Goal: Information Seeking & Learning: Learn about a topic

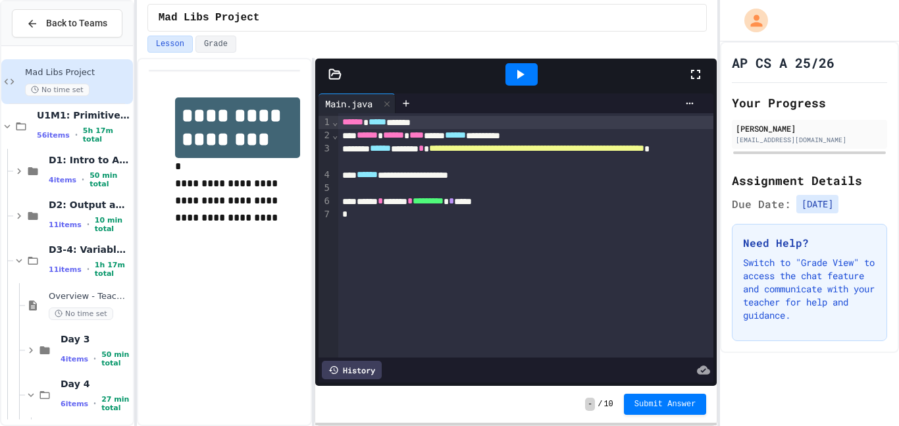
click at [476, 288] on div "**********" at bounding box center [525, 235] width 375 height 244
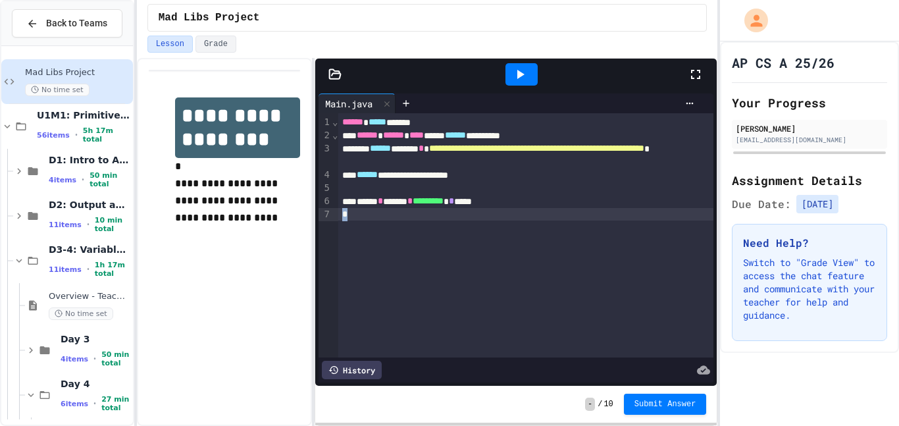
click at [475, 287] on div "**********" at bounding box center [525, 235] width 375 height 244
click at [806, 376] on div "AP CS A 25/26 Your Progress ASHLEY TREJO atrejo8009@student.elmoreco.com Assign…" at bounding box center [809, 233] width 179 height 384
click at [416, 78] on div at bounding box center [521, 75] width 333 height 36
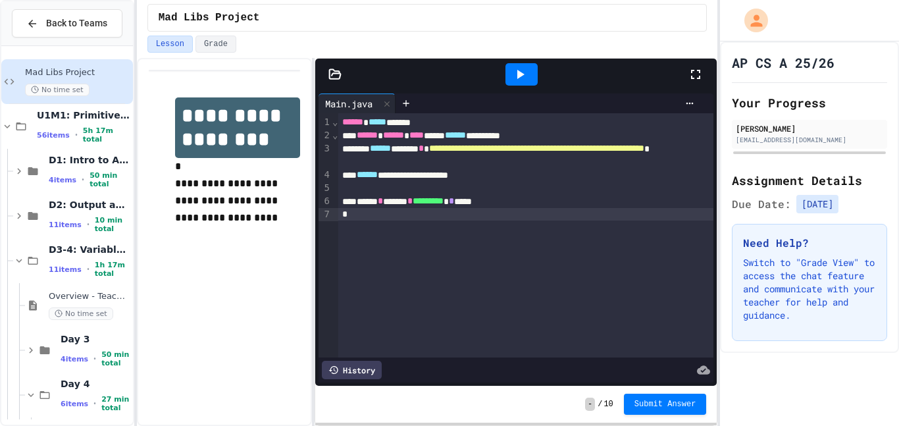
click at [681, 34] on div "Mad Libs Project" at bounding box center [427, 18] width 581 height 36
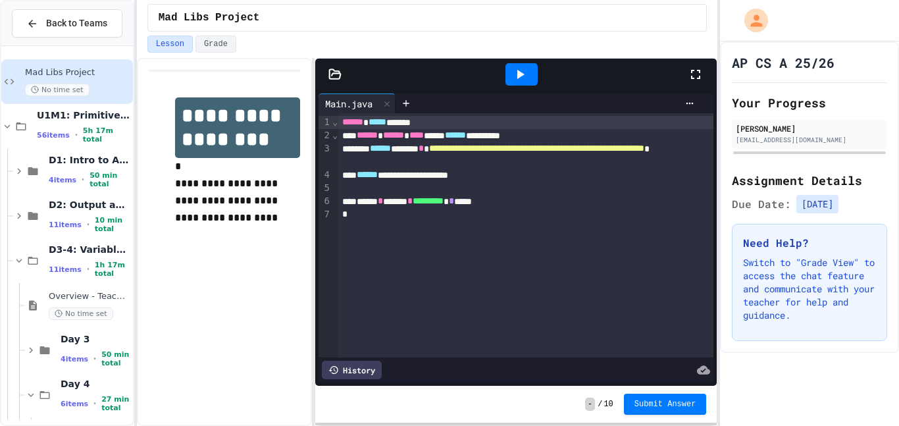
click at [557, 172] on div "**********" at bounding box center [525, 174] width 375 height 13
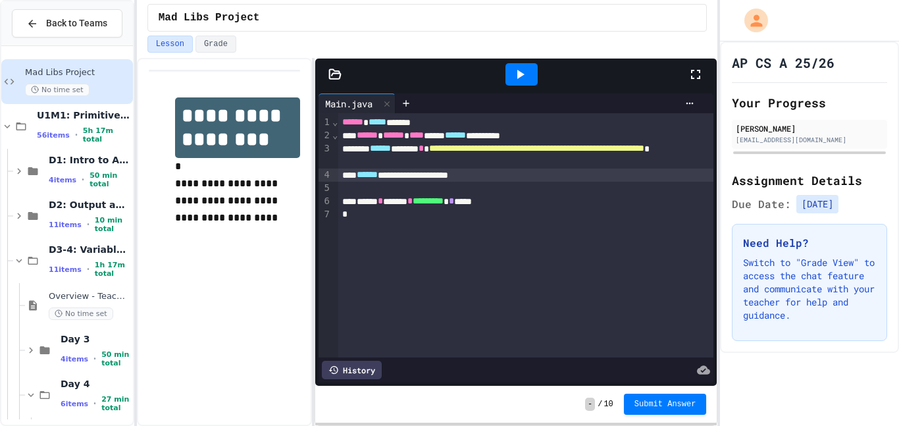
click at [582, 187] on div at bounding box center [525, 188] width 375 height 13
click at [584, 180] on div "**********" at bounding box center [525, 174] width 375 height 13
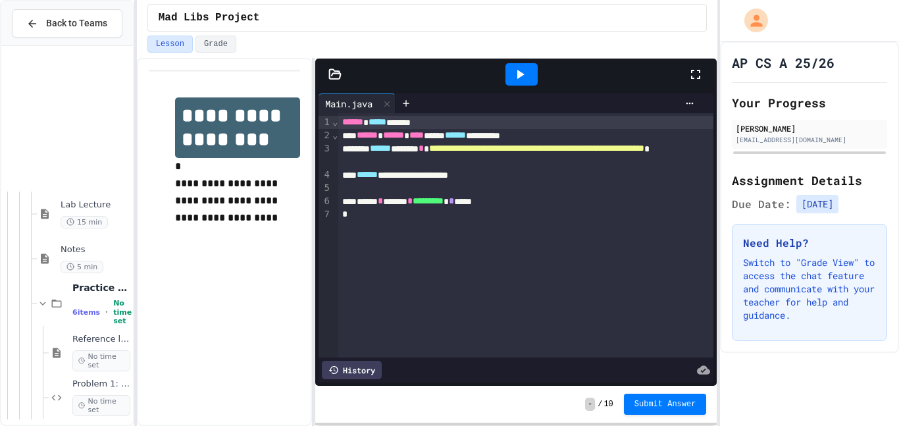
scroll to position [3106, 0]
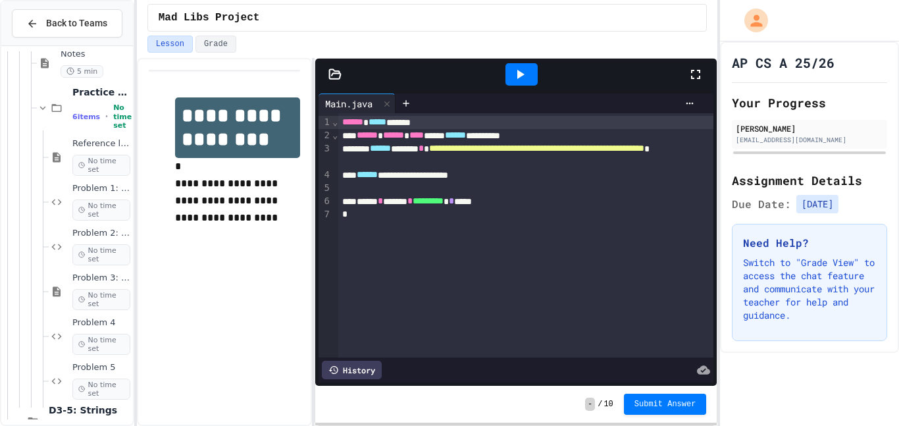
click at [586, 257] on div "**********" at bounding box center [525, 235] width 375 height 244
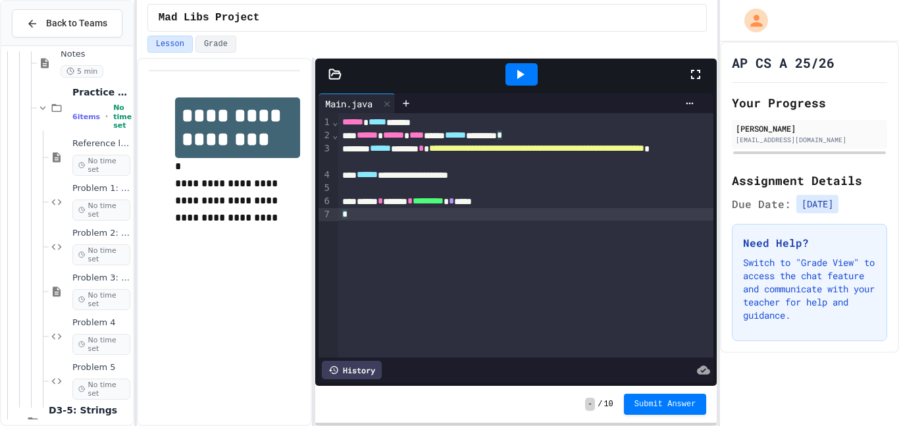
click at [586, 257] on div "**********" at bounding box center [525, 235] width 375 height 244
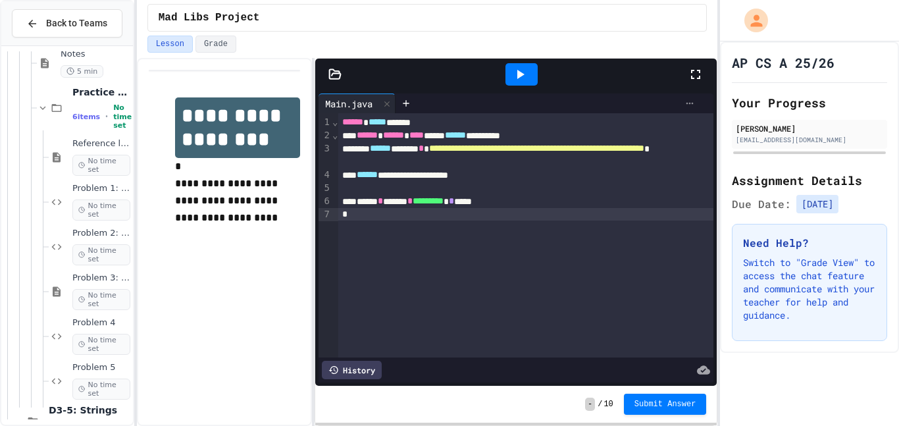
click at [684, 103] on icon at bounding box center [689, 103] width 11 height 11
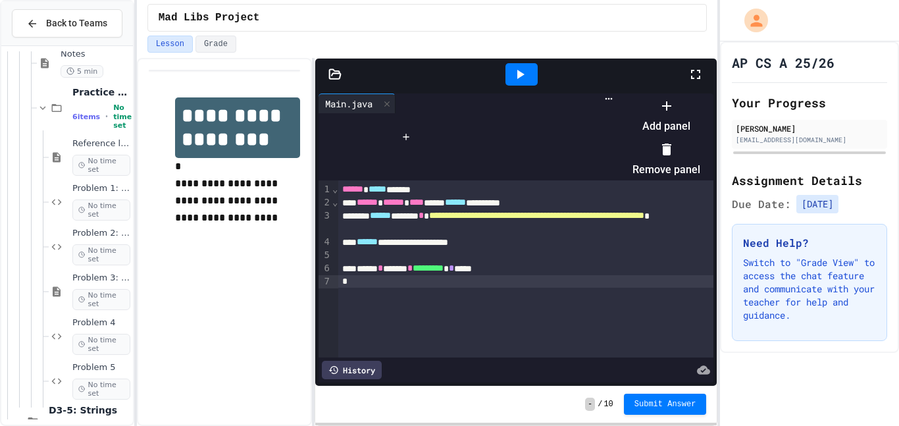
click at [682, 95] on div at bounding box center [659, 95] width 81 height 0
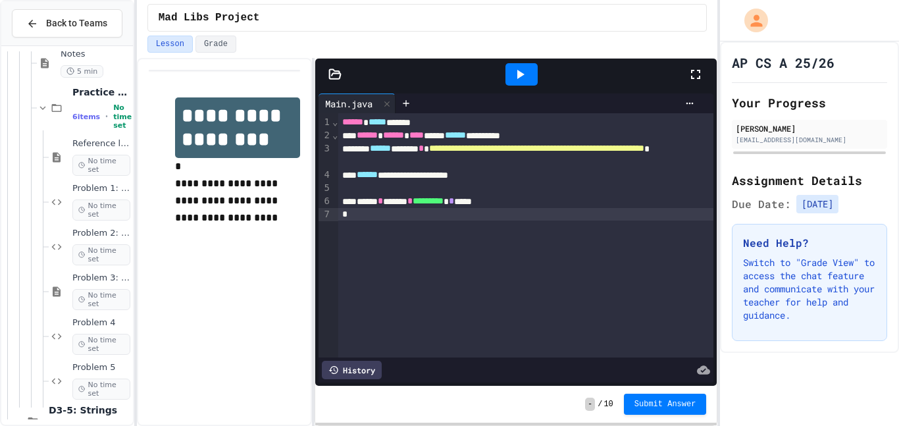
click at [347, 91] on div "**********" at bounding box center [515, 238] width 401 height 296
click at [351, 100] on div "Main.java" at bounding box center [349, 104] width 61 height 14
click at [411, 105] on icon at bounding box center [406, 103] width 11 height 11
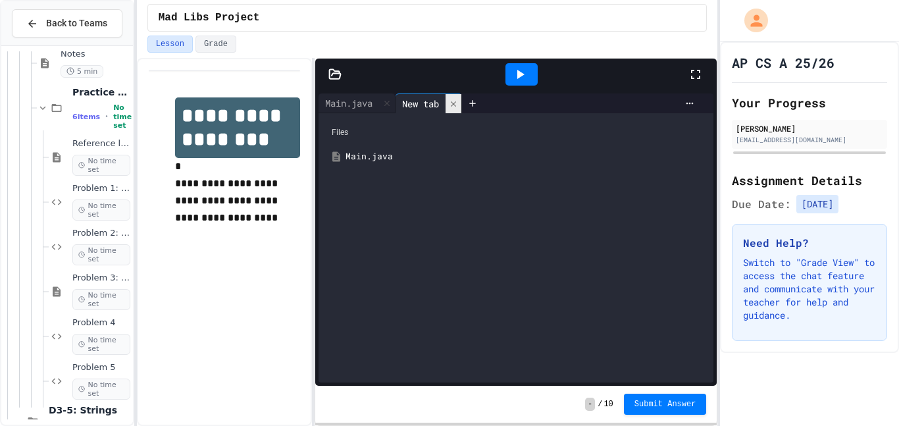
click at [451, 109] on div at bounding box center [454, 103] width 16 height 19
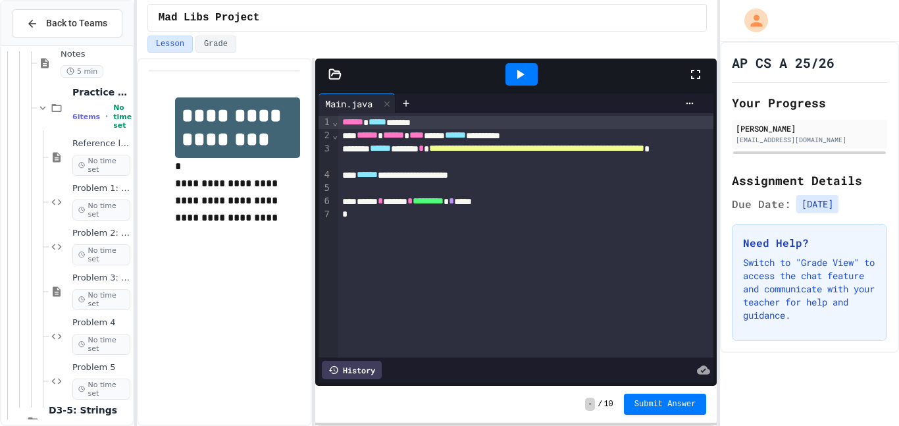
click at [334, 82] on div at bounding box center [515, 75] width 401 height 32
click at [334, 80] on icon at bounding box center [334, 74] width 13 height 13
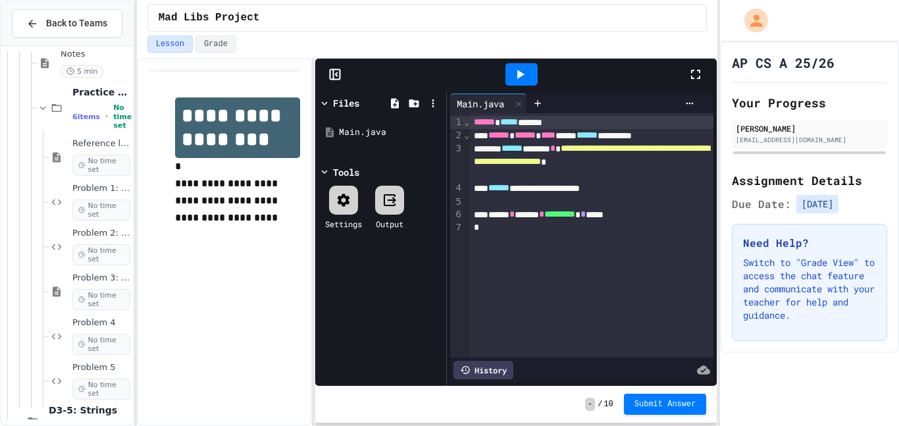
click at [344, 209] on div at bounding box center [343, 200] width 29 height 29
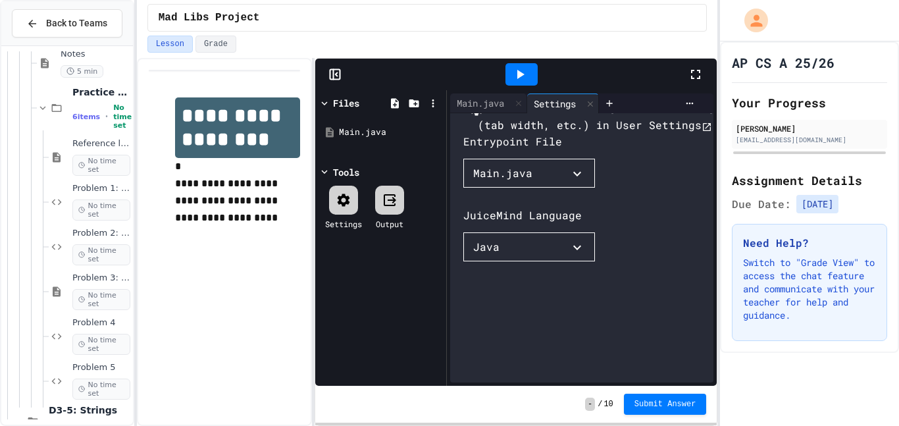
scroll to position [51, 0]
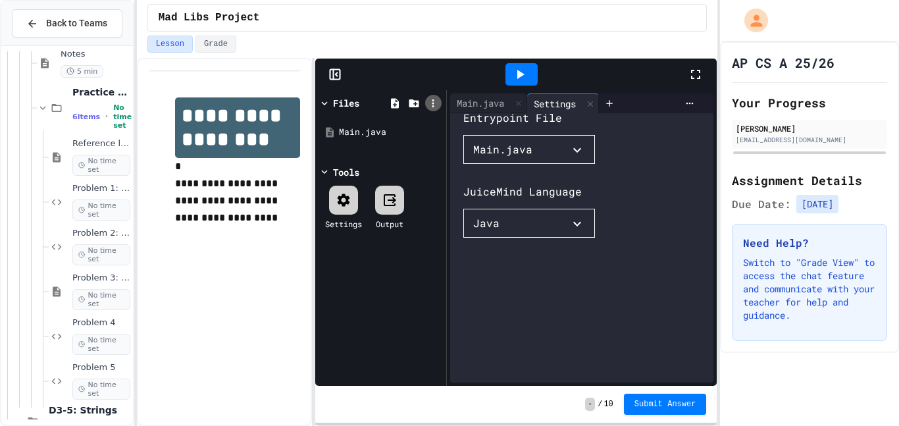
click at [432, 109] on div at bounding box center [433, 103] width 16 height 16
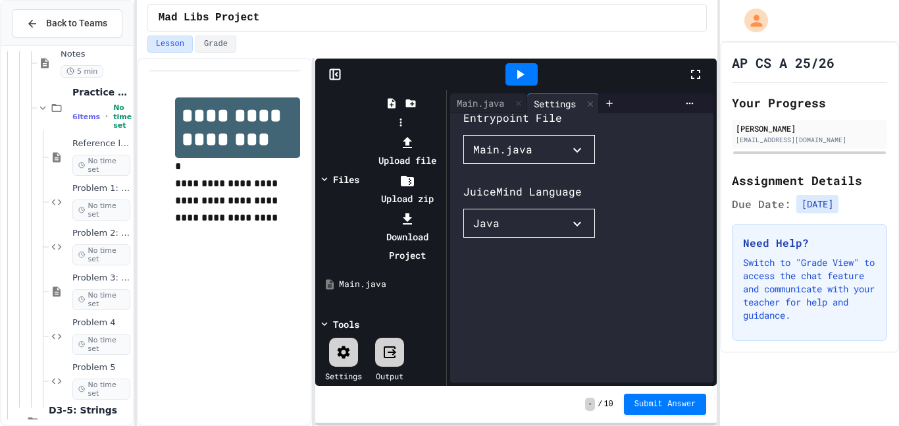
click at [410, 133] on div at bounding box center [401, 133] width 84 height 0
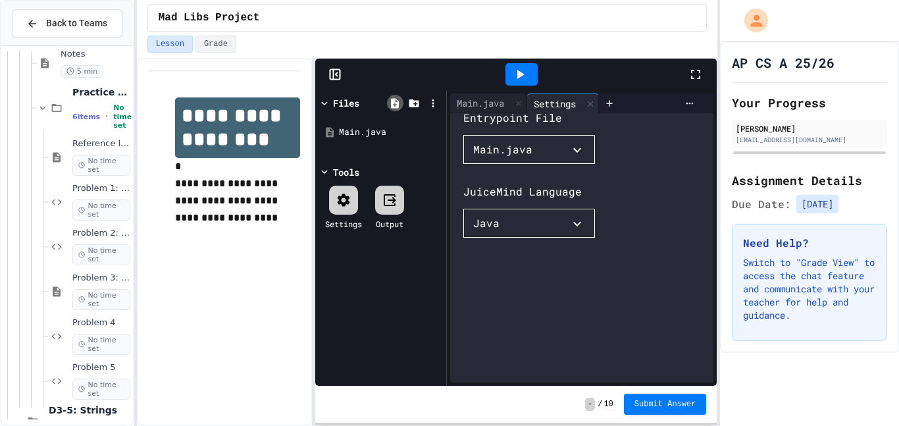
click at [392, 107] on icon at bounding box center [395, 103] width 8 height 10
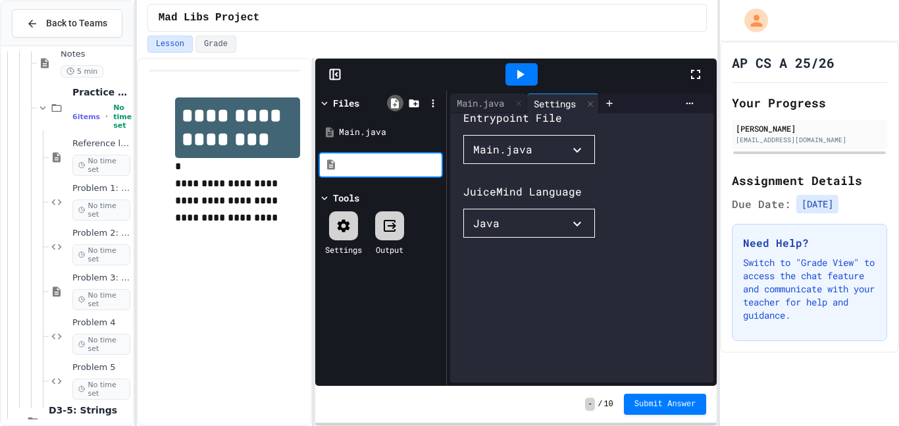
click at [392, 109] on div at bounding box center [395, 103] width 16 height 16
click at [330, 104] on icon at bounding box center [325, 103] width 12 height 12
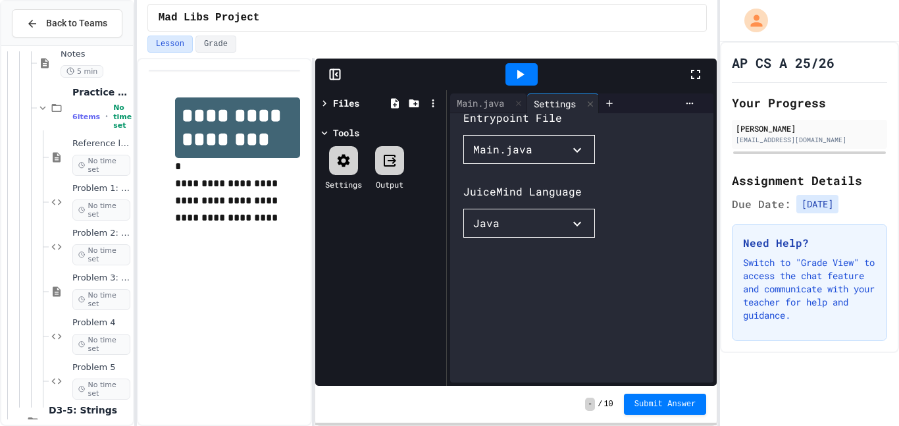
click at [575, 232] on icon "button" at bounding box center [577, 224] width 16 height 16
click at [640, 239] on div at bounding box center [551, 239] width 177 height 0
click at [361, 137] on div "Tools" at bounding box center [381, 133] width 124 height 14
click at [351, 101] on div "Files" at bounding box center [346, 103] width 26 height 14
click at [351, 113] on div "Main.java" at bounding box center [381, 132] width 124 height 39
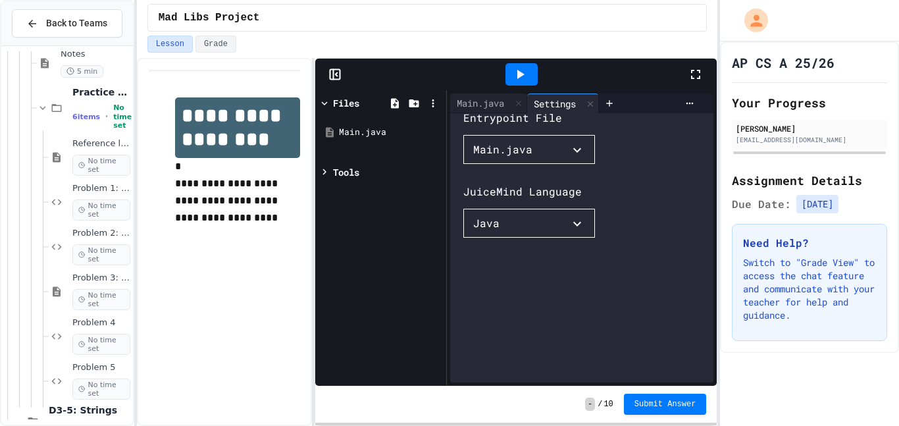
click at [342, 99] on div "Files" at bounding box center [346, 103] width 26 height 14
click at [344, 102] on div "Files" at bounding box center [346, 103] width 26 height 14
click at [340, 104] on div "Files" at bounding box center [346, 103] width 26 height 14
click at [471, 103] on div "Main.java" at bounding box center [480, 103] width 61 height 14
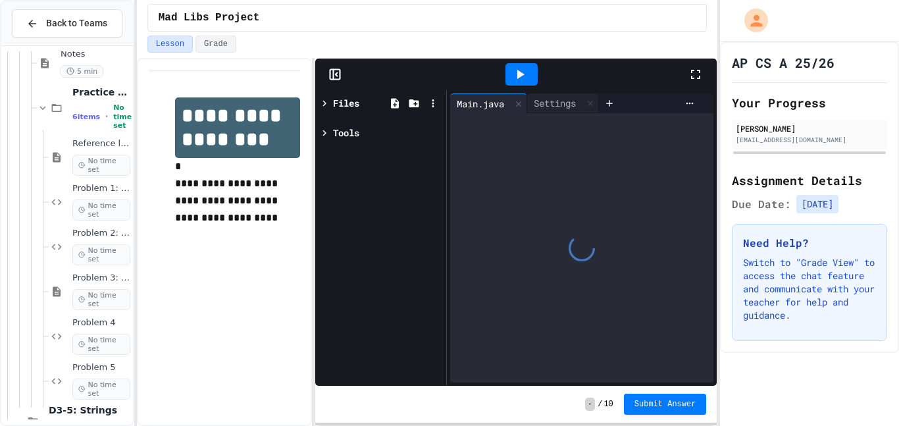
scroll to position [0, 0]
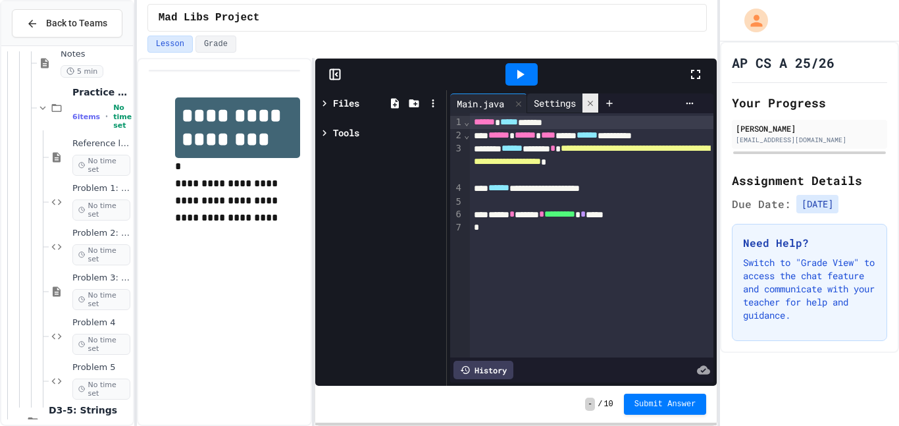
click at [594, 109] on div at bounding box center [590, 102] width 16 height 19
drag, startPoint x: 447, startPoint y: 167, endPoint x: 412, endPoint y: 163, distance: 35.1
click at [412, 163] on div "**********" at bounding box center [515, 238] width 401 height 296
click at [411, 164] on div "Files Tools" at bounding box center [380, 238] width 131 height 296
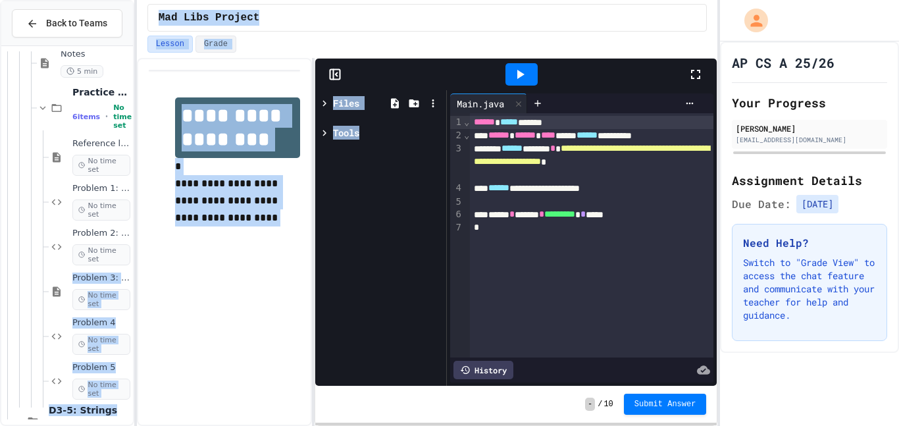
drag, startPoint x: 442, startPoint y: 264, endPoint x: 47, endPoint y: 288, distance: 395.6
click at [47, 288] on div "**********" at bounding box center [449, 213] width 899 height 426
click at [159, 182] on div "**********" at bounding box center [224, 161] width 151 height 155
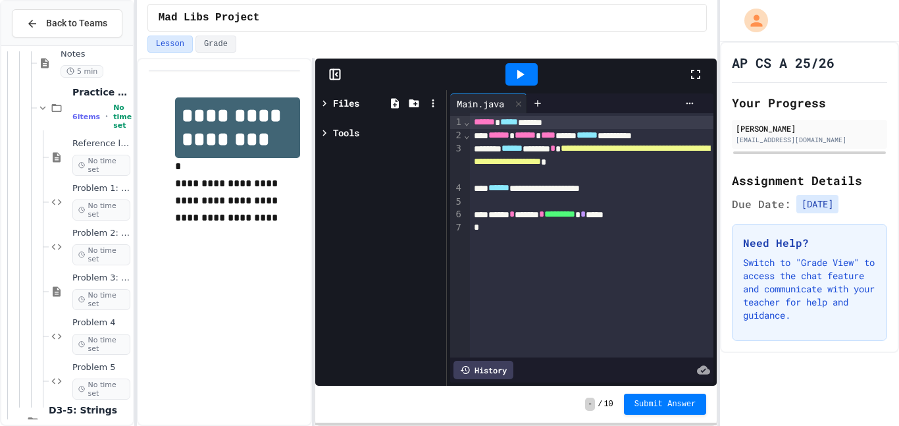
click at [247, 330] on div "**********" at bounding box center [224, 242] width 175 height 368
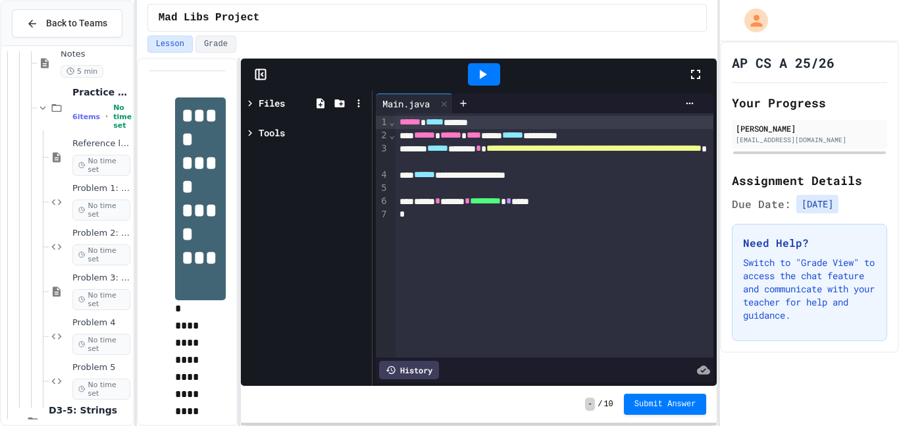
click at [236, 347] on div "**********" at bounding box center [427, 242] width 581 height 368
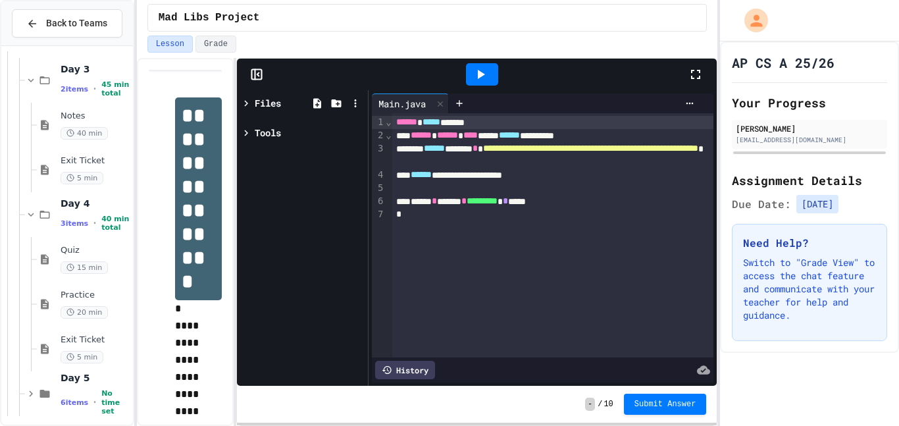
scroll to position [3497, 0]
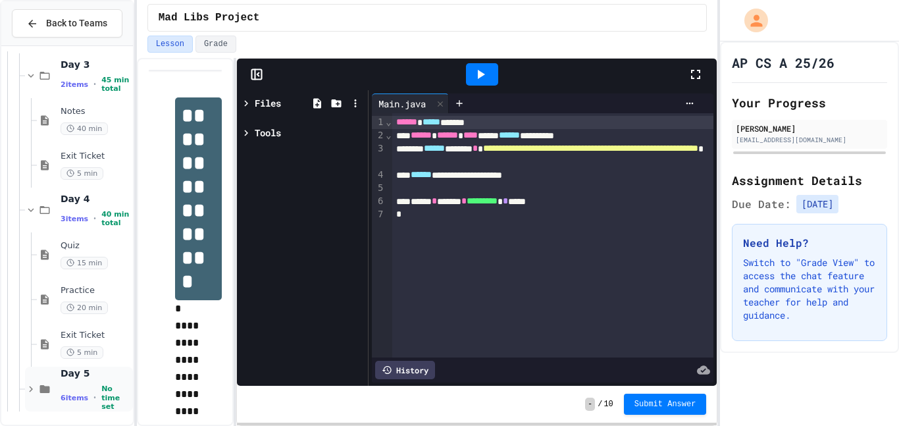
click at [101, 400] on span "No time set" at bounding box center [115, 397] width 29 height 26
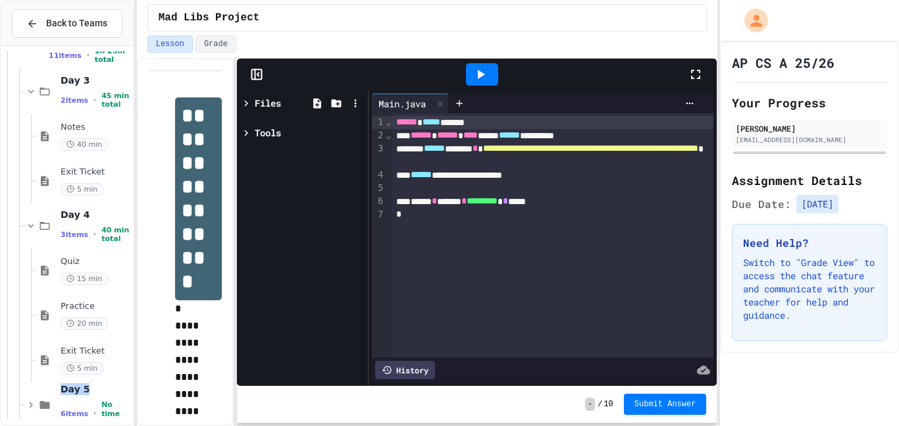
click at [98, 400] on div "Day 5 6 items • No time set" at bounding box center [96, 404] width 70 height 43
click at [82, 399] on div "Day 5 6 items • No time set" at bounding box center [96, 404] width 70 height 43
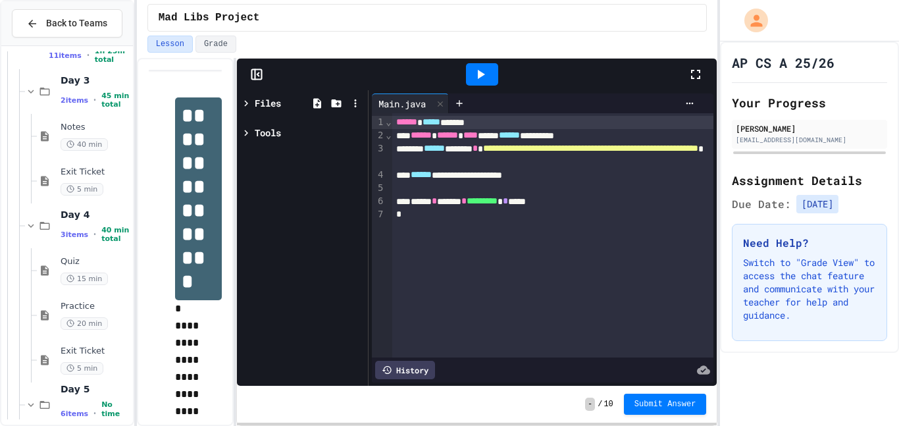
click at [82, 399] on div "Day 5 6 items • No time set" at bounding box center [96, 404] width 70 height 43
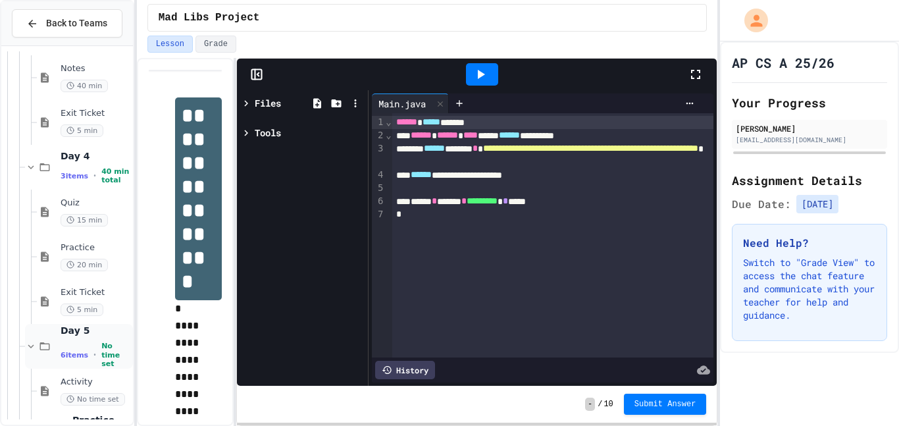
scroll to position [3586, 0]
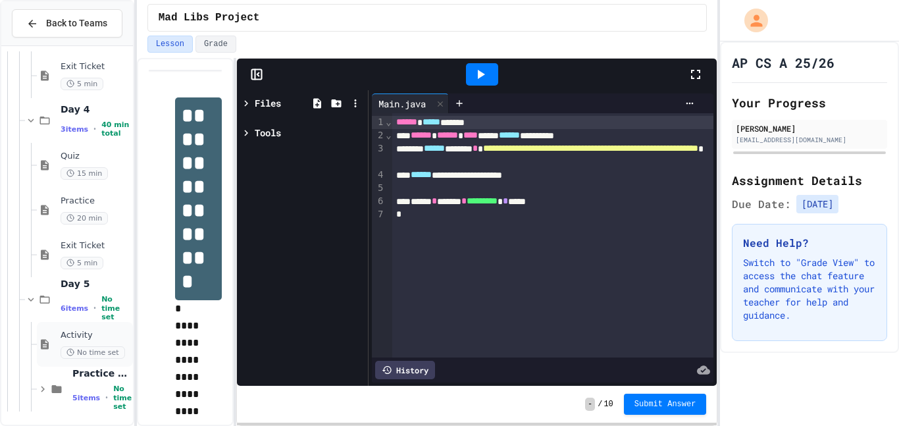
click at [76, 338] on span "Activity" at bounding box center [96, 335] width 70 height 11
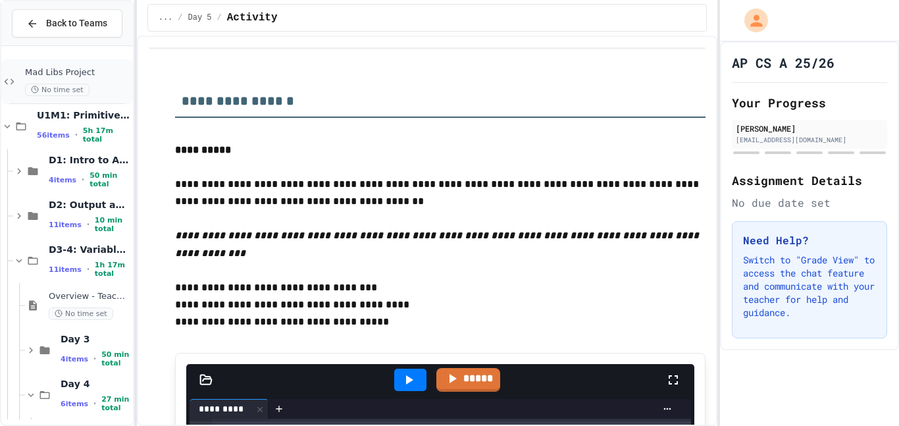
click at [98, 82] on div "Mad Libs Project No time set" at bounding box center [77, 81] width 105 height 29
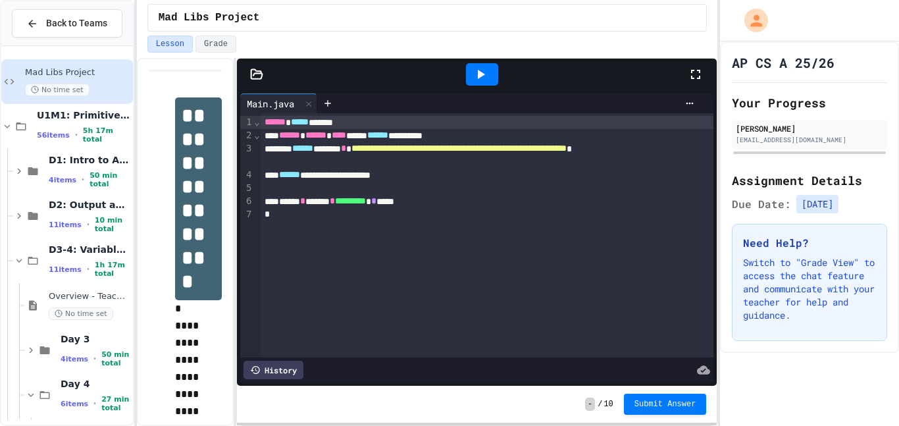
click at [460, 176] on div "**********" at bounding box center [487, 174] width 453 height 13
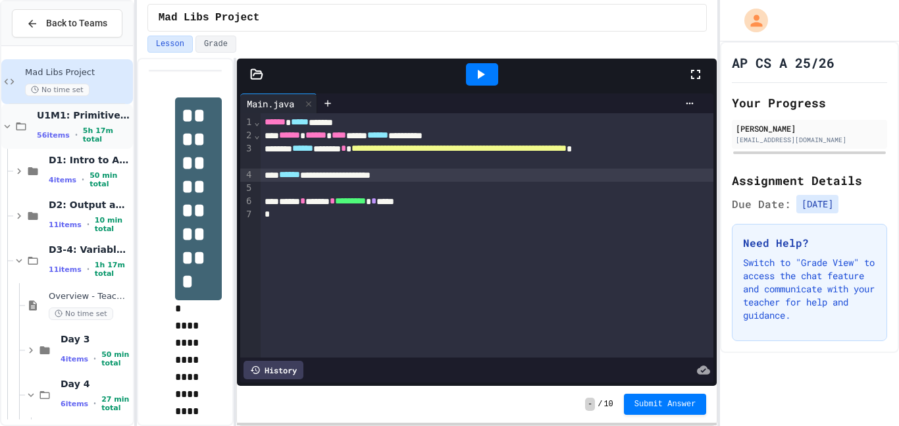
click at [87, 132] on span "5h 17m total" at bounding box center [106, 134] width 47 height 17
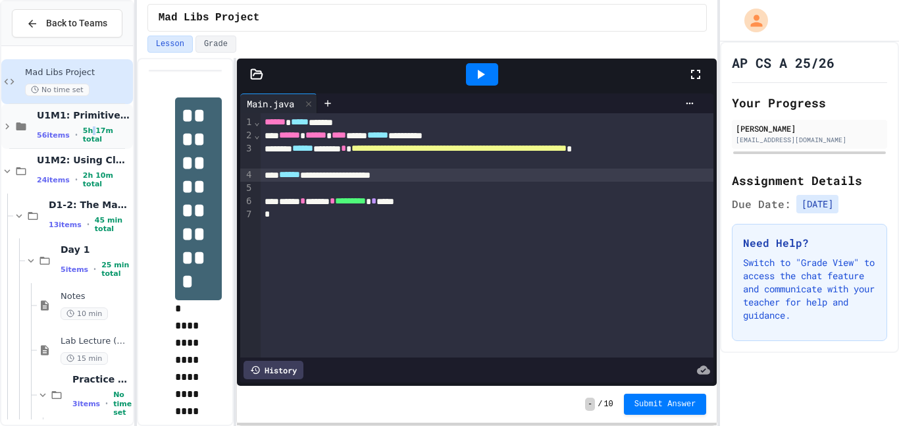
click at [90, 134] on span "5h 17m total" at bounding box center [106, 134] width 47 height 17
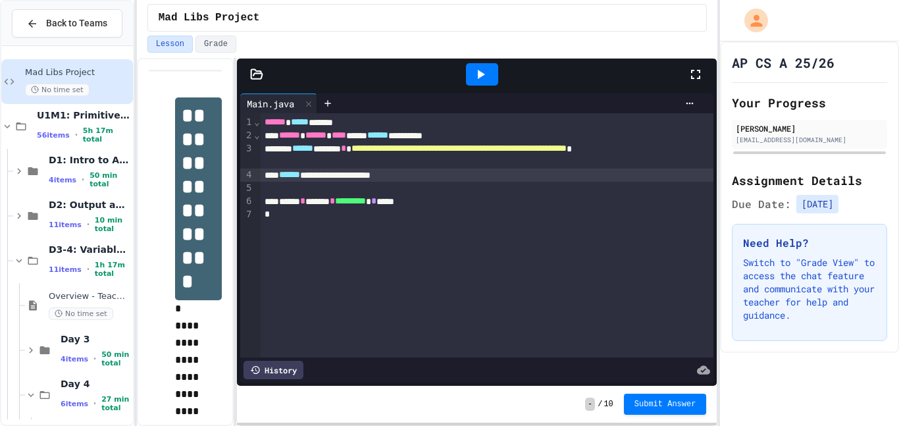
click at [99, 96] on div "Mad Libs Project No time set" at bounding box center [67, 81] width 132 height 45
click at [103, 121] on span "U1M1: Primitives, Variables, Basic I/O" at bounding box center [83, 115] width 93 height 12
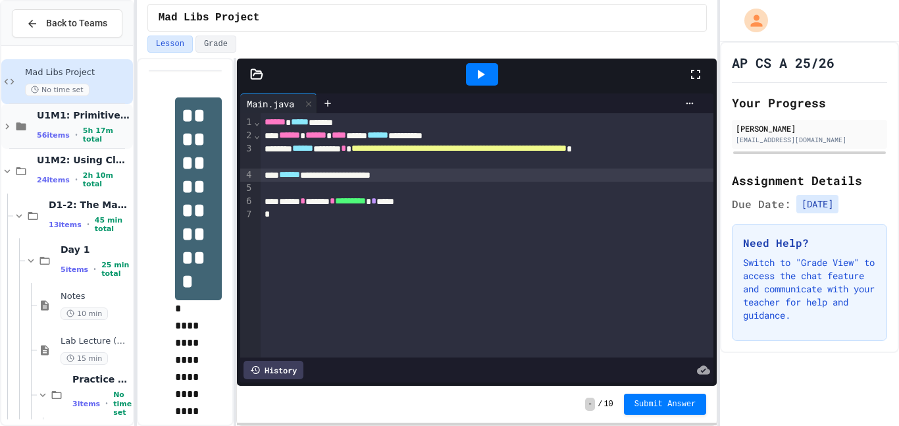
click at [104, 124] on div "U1M1: Primitives, Variables, Basic I/O 56 items • 5h 17m total" at bounding box center [83, 126] width 93 height 35
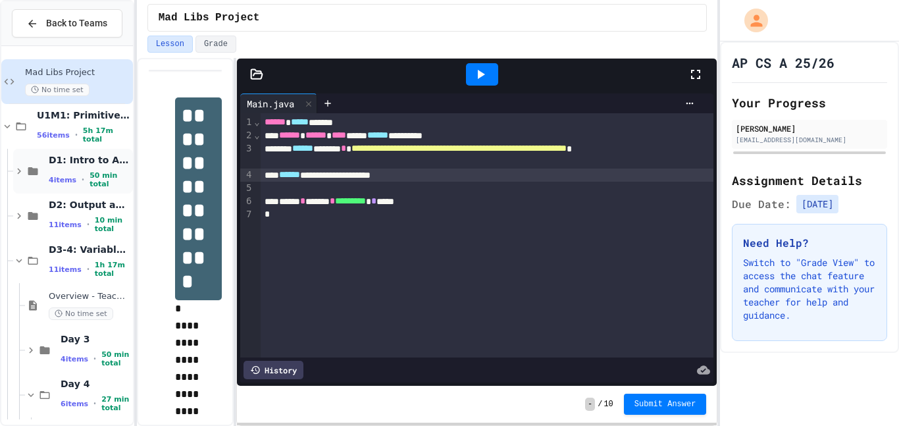
click at [98, 160] on span "D1: Intro to APCSA" at bounding box center [90, 160] width 82 height 12
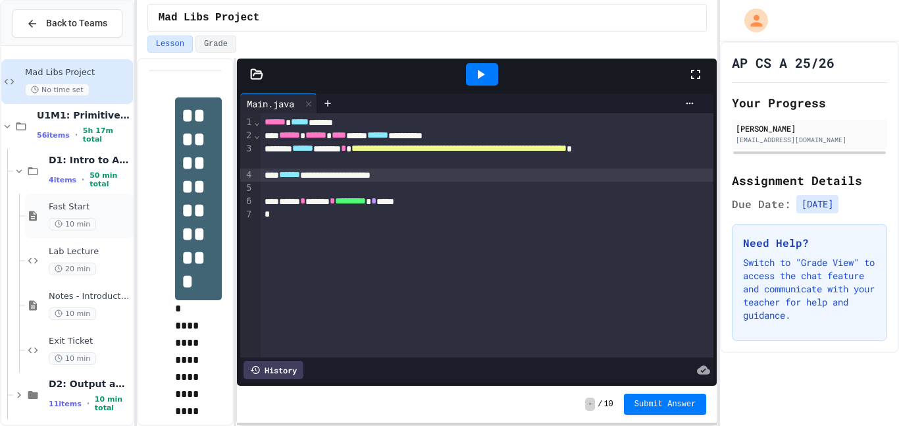
click at [110, 220] on div "10 min" at bounding box center [90, 224] width 82 height 13
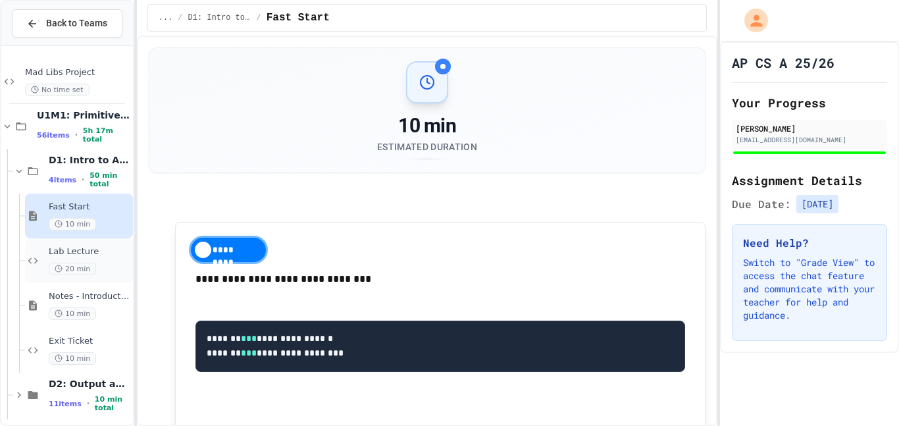
click at [86, 259] on div "Lab Lecture 20 min" at bounding box center [90, 260] width 82 height 29
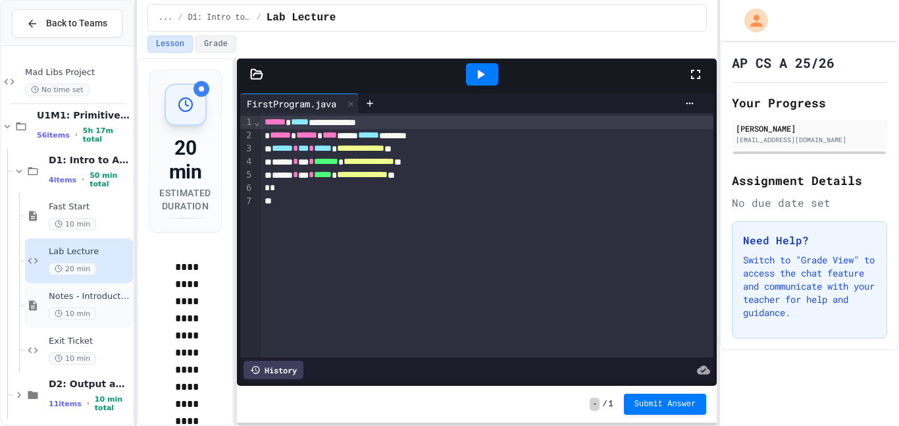
click at [120, 307] on div "10 min" at bounding box center [90, 313] width 82 height 13
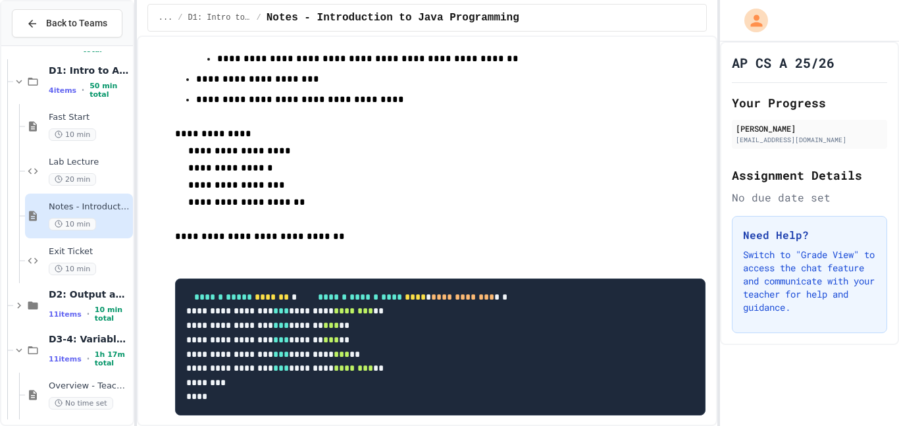
scroll to position [1109, 0]
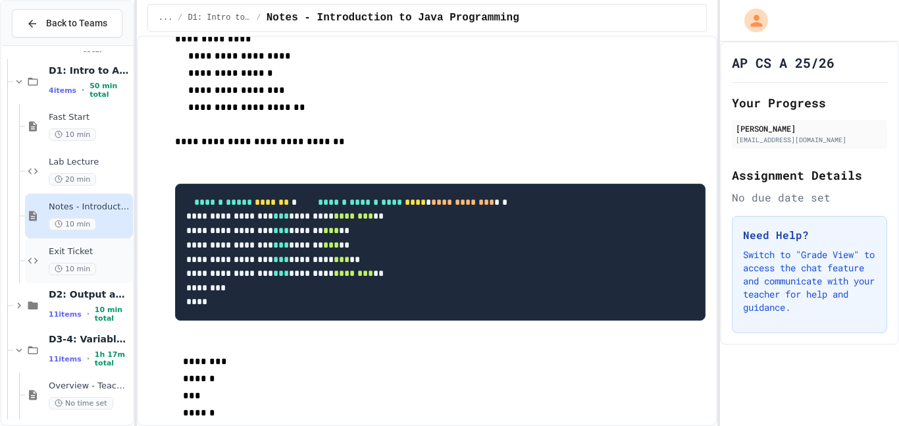
click at [124, 255] on span "Exit Ticket" at bounding box center [90, 251] width 82 height 11
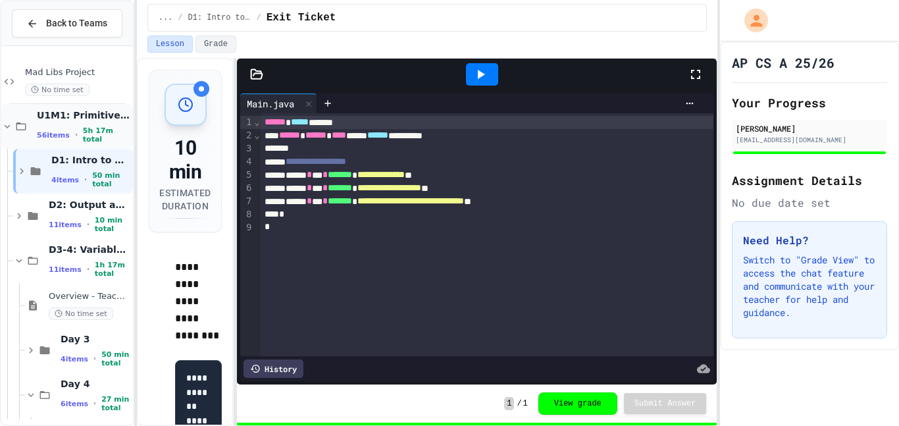
click at [93, 124] on div "U1M1: Primitives, Variables, Basic I/O 56 items • 5h 17m total" at bounding box center [83, 126] width 93 height 35
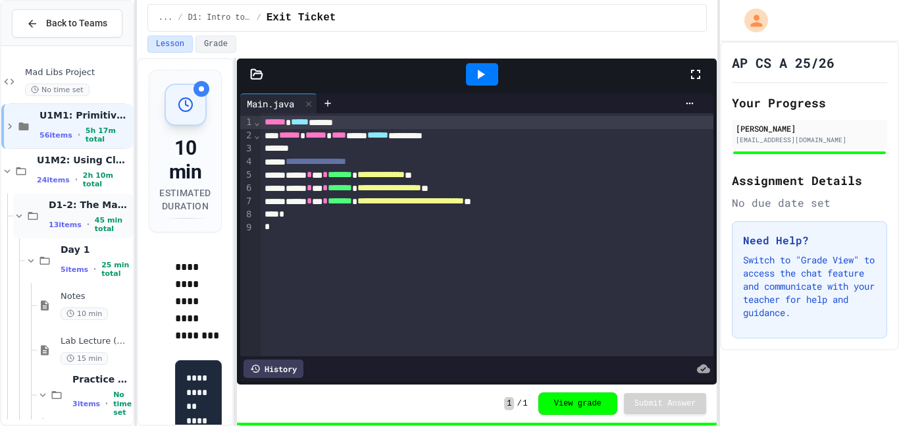
click at [107, 207] on span "D1-2: The Math Class" at bounding box center [90, 205] width 82 height 12
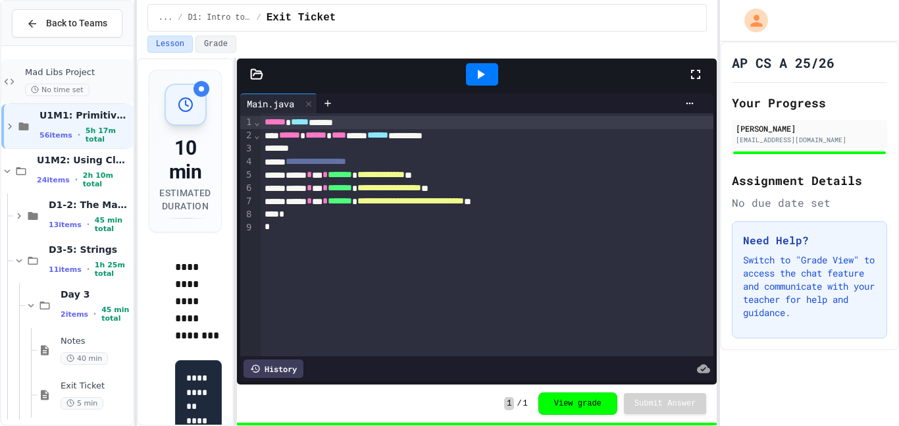
click at [92, 72] on span "Mad Libs Project" at bounding box center [77, 72] width 105 height 11
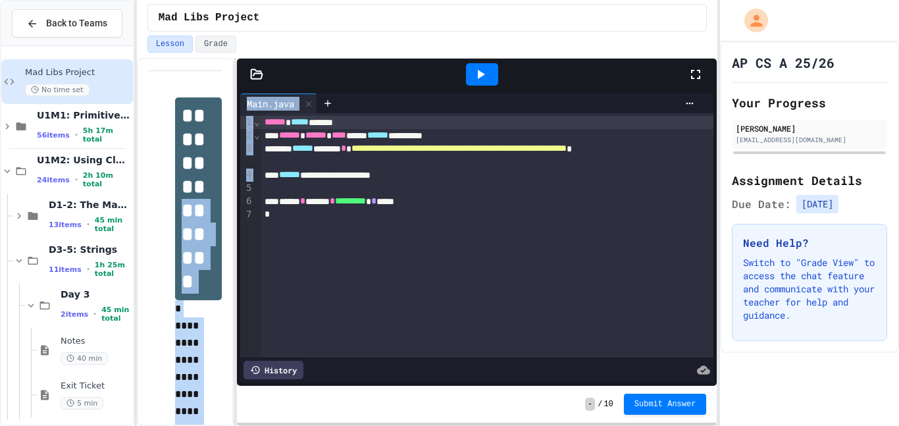
drag, startPoint x: 240, startPoint y: 182, endPoint x: 232, endPoint y: 184, distance: 7.5
click at [232, 184] on div "**********" at bounding box center [427, 242] width 581 height 368
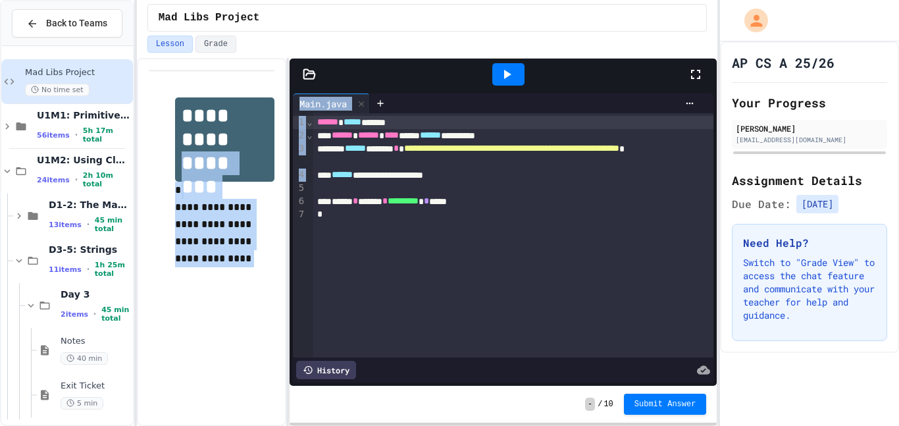
click at [280, 178] on div "**********" at bounding box center [427, 242] width 581 height 368
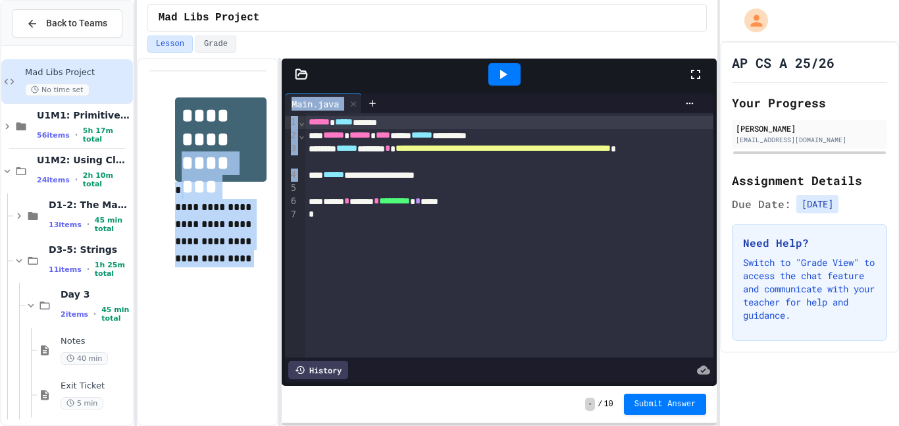
click at [188, 409] on div "**********" at bounding box center [208, 242] width 142 height 368
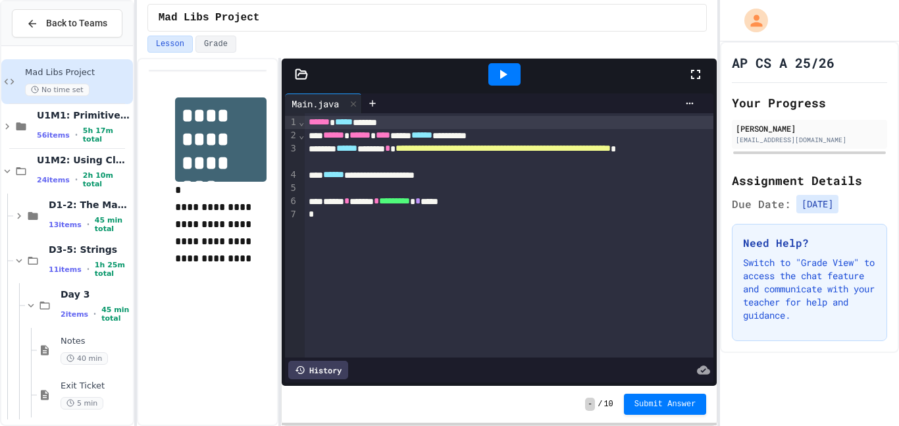
click at [338, 369] on div "History" at bounding box center [318, 370] width 60 height 18
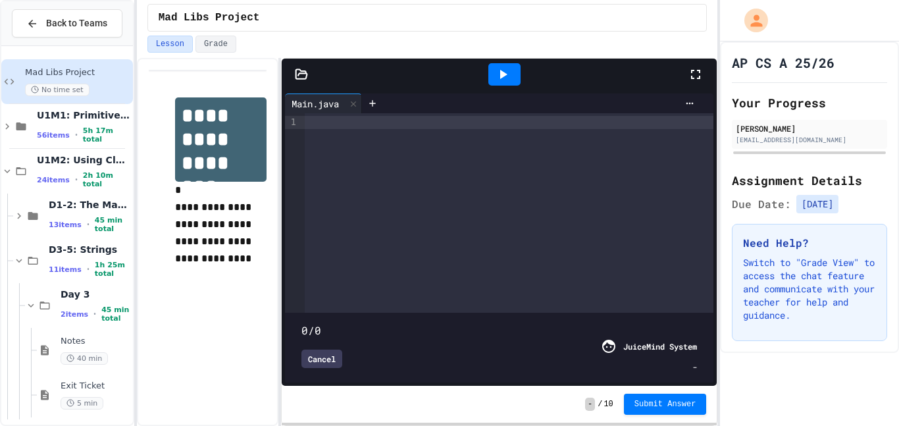
type input "***"
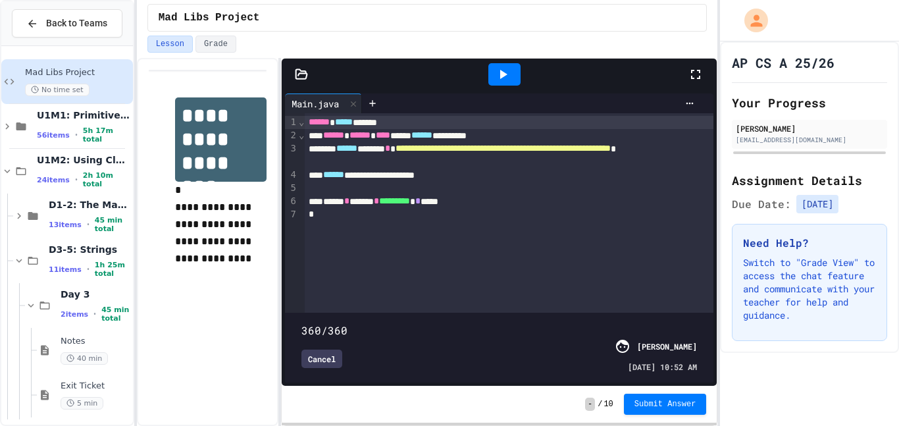
click at [327, 360] on div "Cancel" at bounding box center [321, 358] width 41 height 18
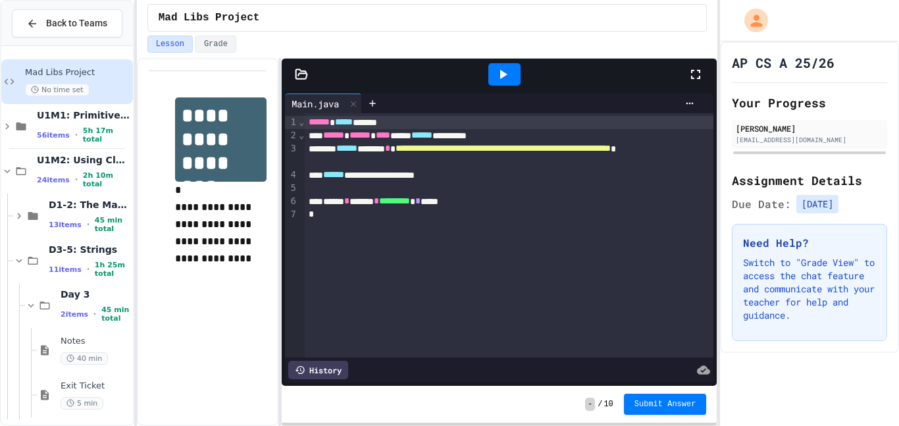
click at [327, 367] on div "History" at bounding box center [318, 370] width 60 height 18
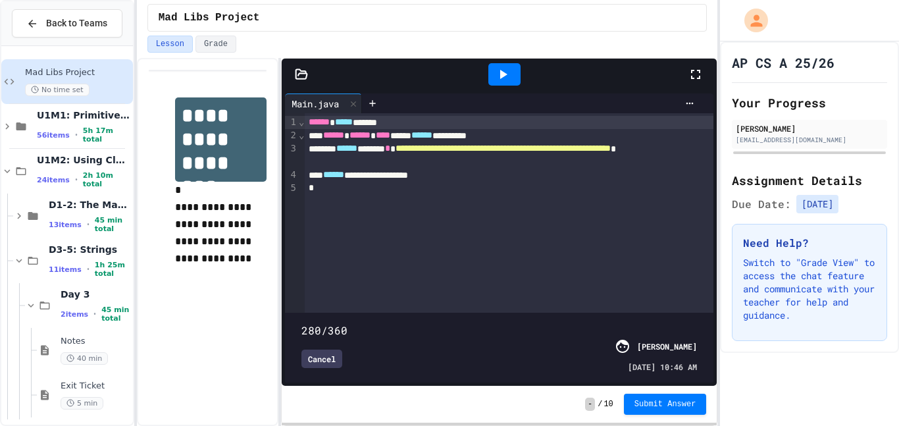
drag, startPoint x: 697, startPoint y: 309, endPoint x: 619, endPoint y: 322, distance: 79.4
click at [301, 323] on span at bounding box center [301, 323] width 0 height 0
type input "***"
click at [328, 359] on div "Cancel" at bounding box center [321, 358] width 41 height 18
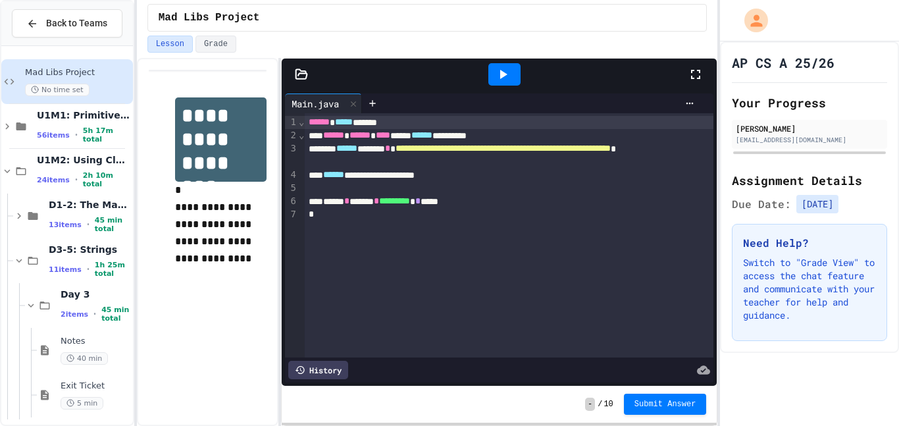
click at [331, 368] on div "History" at bounding box center [318, 370] width 60 height 18
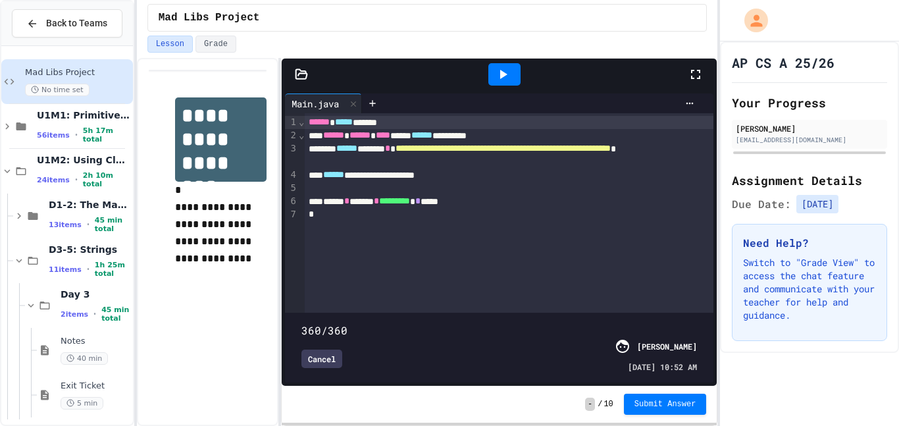
click at [597, 322] on span at bounding box center [499, 322] width 396 height 0
drag, startPoint x: 595, startPoint y: 310, endPoint x: 522, endPoint y: 326, distance: 74.7
click at [522, 326] on div "194/360 Cancel ASHLEY TREJO 09/23/2025 - 10:31 AM" at bounding box center [499, 347] width 422 height 63
type input "***"
click at [319, 358] on div "Cancel" at bounding box center [321, 358] width 41 height 18
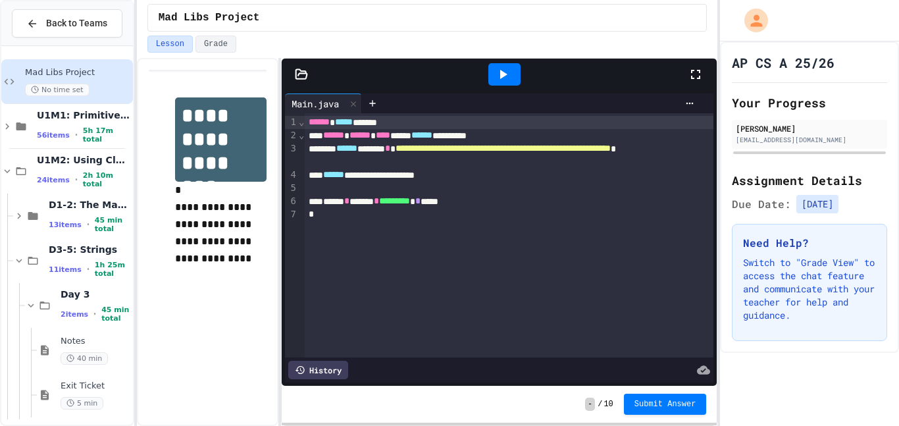
click at [483, 173] on div "**********" at bounding box center [509, 174] width 409 height 13
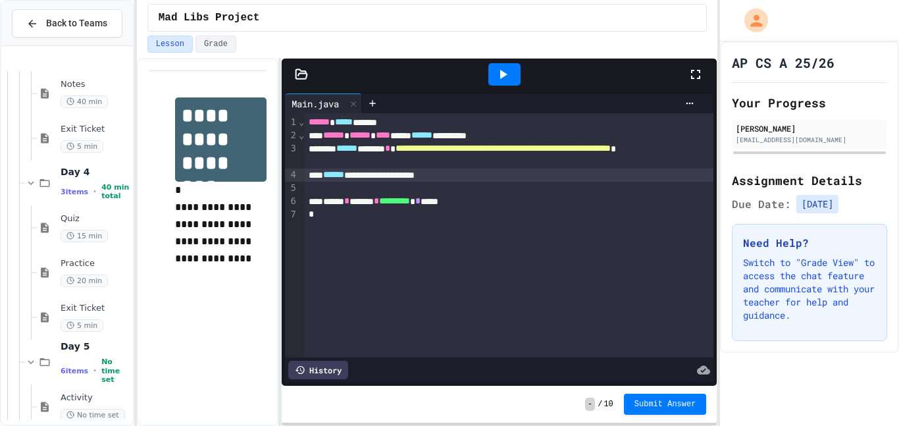
scroll to position [319, 0]
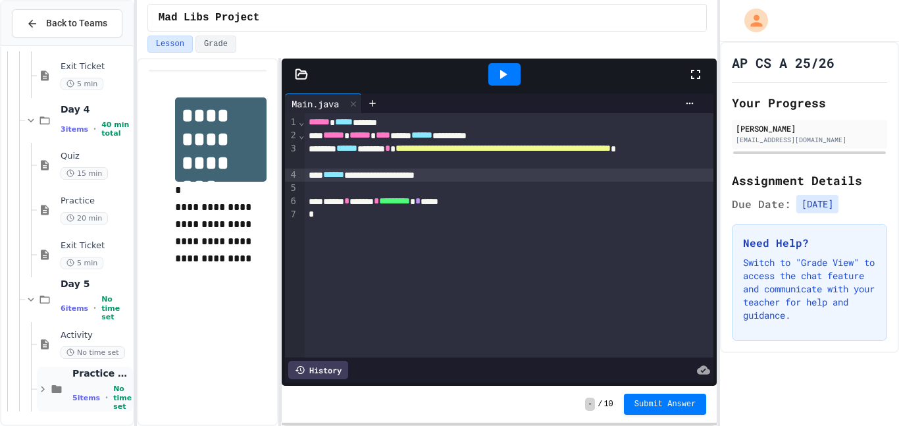
click at [93, 388] on div "5 items • No time set" at bounding box center [101, 397] width 58 height 26
click at [93, 390] on div "5 items • No time set" at bounding box center [101, 397] width 58 height 26
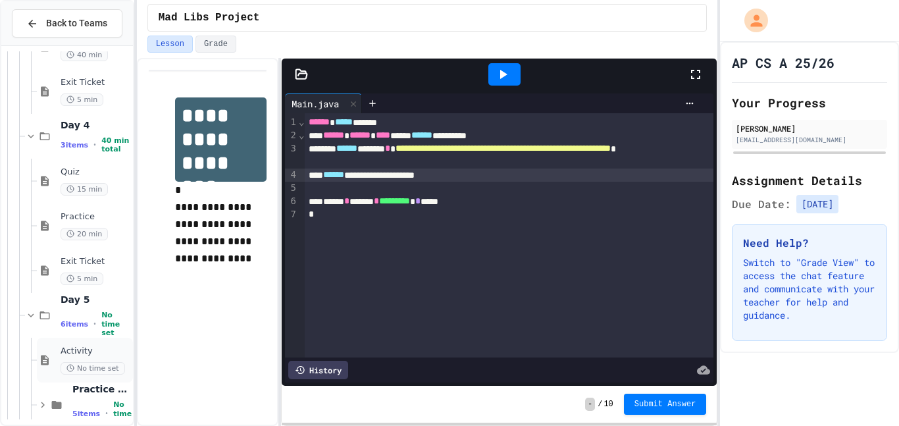
click at [100, 338] on div "Activity No time set" at bounding box center [85, 360] width 96 height 45
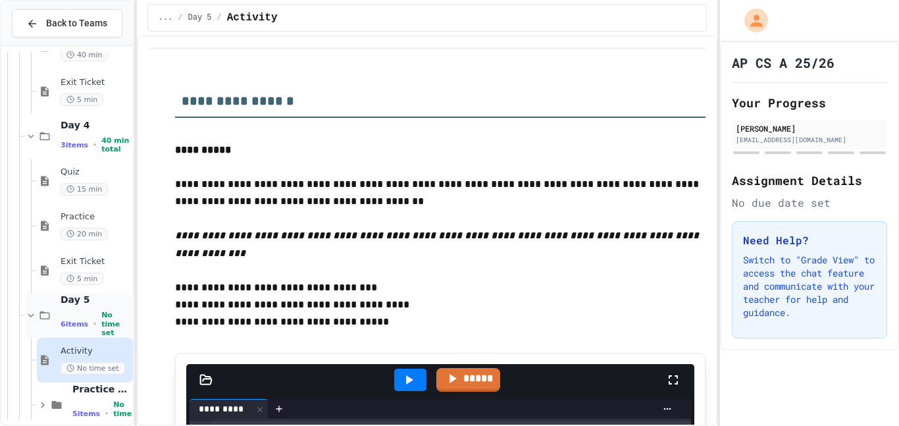
click at [71, 320] on span "6 items" at bounding box center [75, 324] width 28 height 9
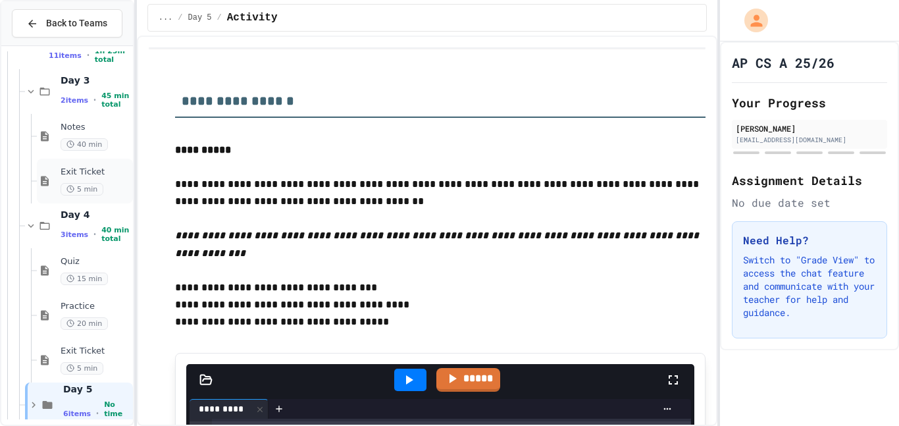
scroll to position [230, 0]
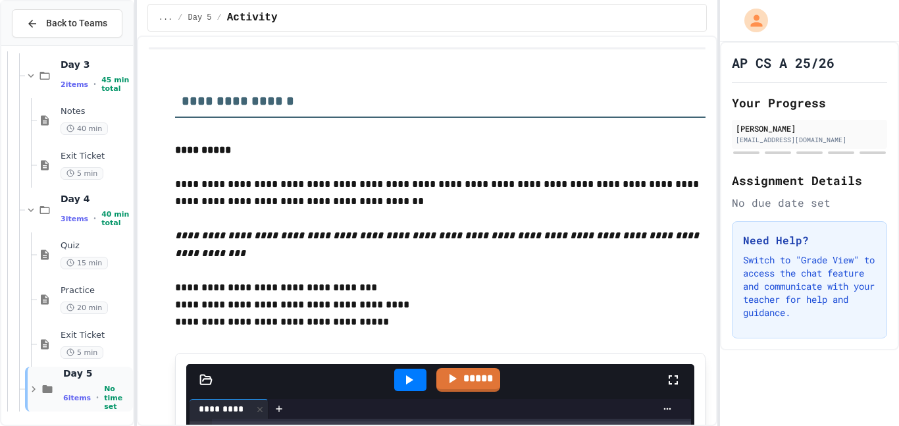
click at [52, 384] on icon at bounding box center [47, 389] width 16 height 12
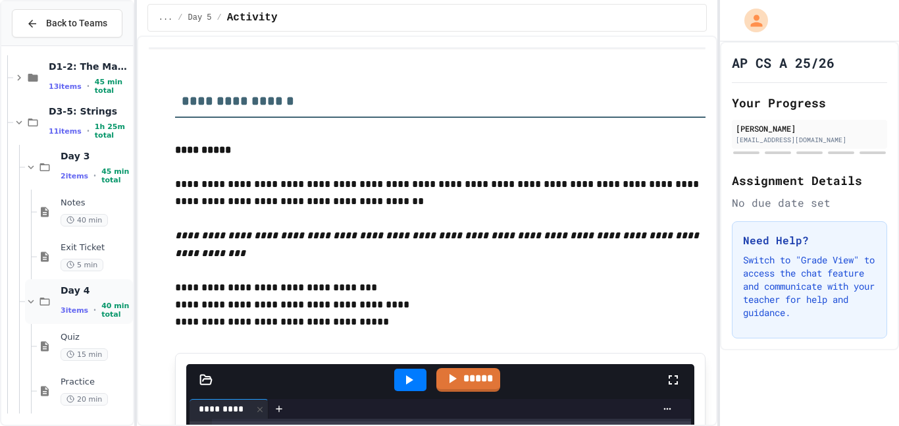
scroll to position [0, 0]
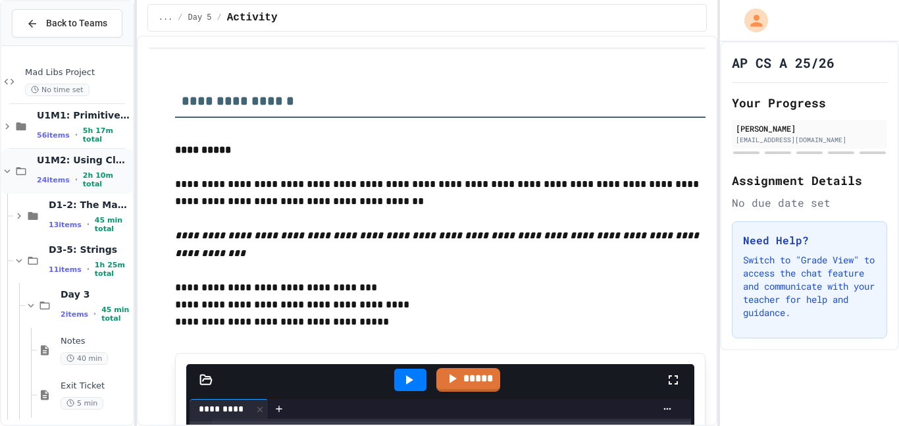
click at [95, 166] on span "U1M2: Using Classes and Objects" at bounding box center [83, 160] width 93 height 12
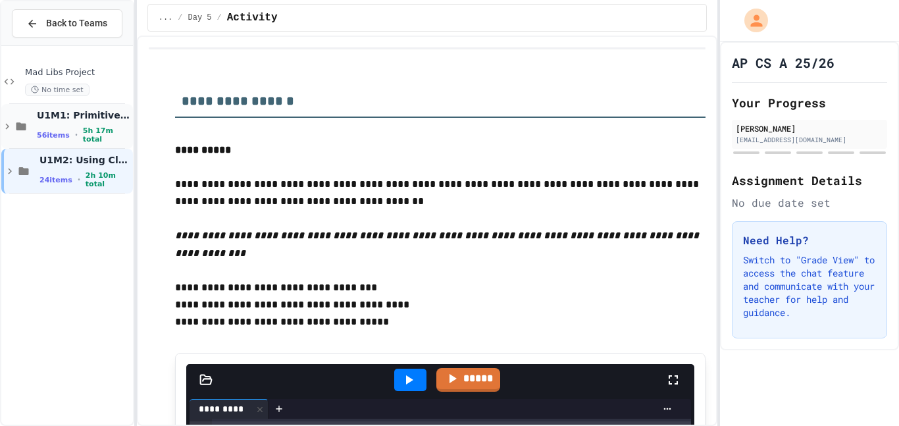
click at [89, 121] on span "U1M1: Primitives, Variables, Basic I/O" at bounding box center [83, 115] width 93 height 12
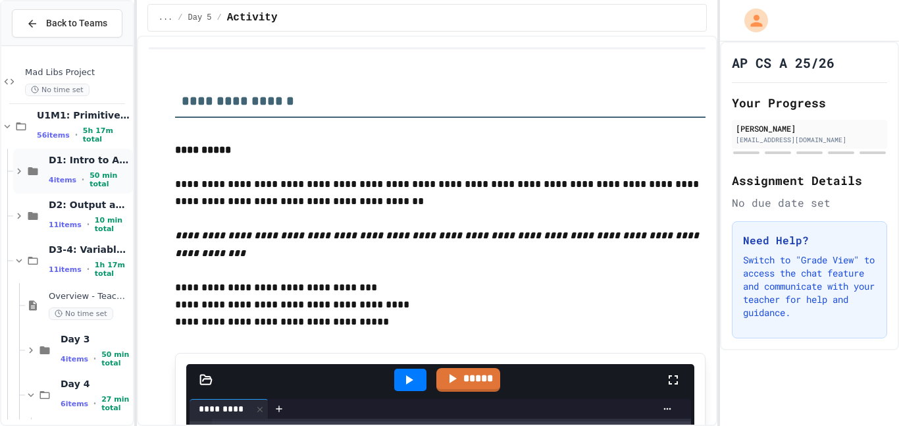
click at [93, 182] on span "50 min total" at bounding box center [110, 179] width 41 height 17
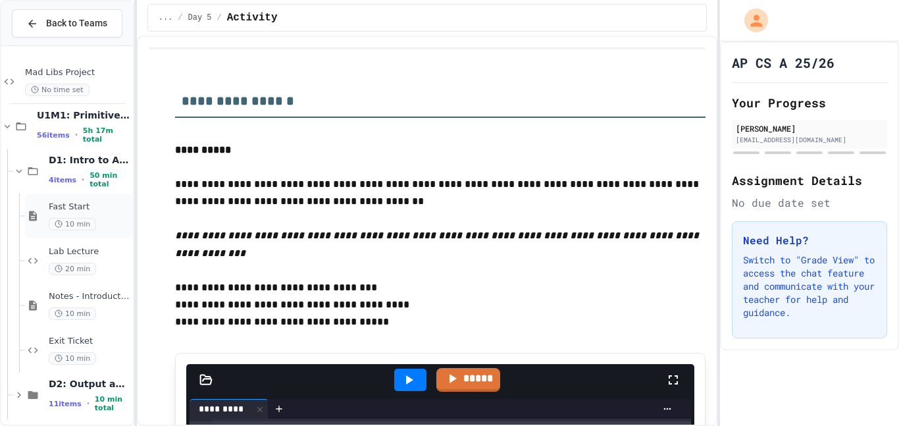
click at [105, 217] on div "Fast Start 10 min" at bounding box center [90, 215] width 82 height 29
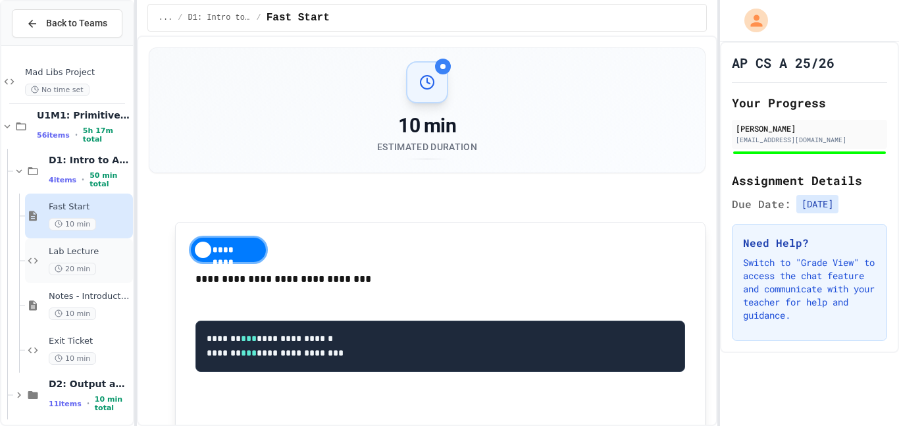
click at [108, 272] on div "20 min" at bounding box center [90, 269] width 82 height 13
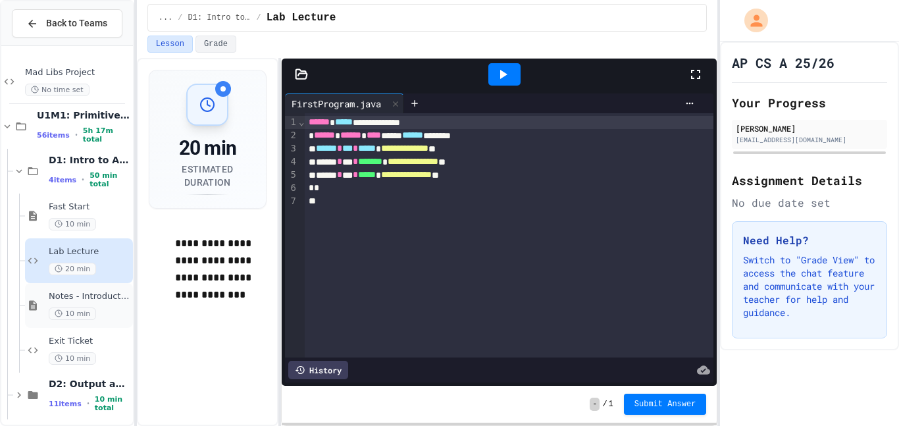
click at [120, 309] on div "10 min" at bounding box center [90, 313] width 82 height 13
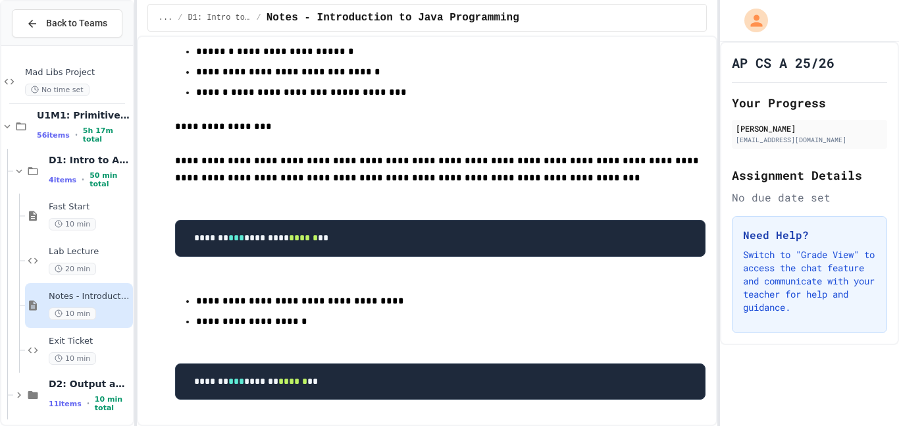
scroll to position [526, 0]
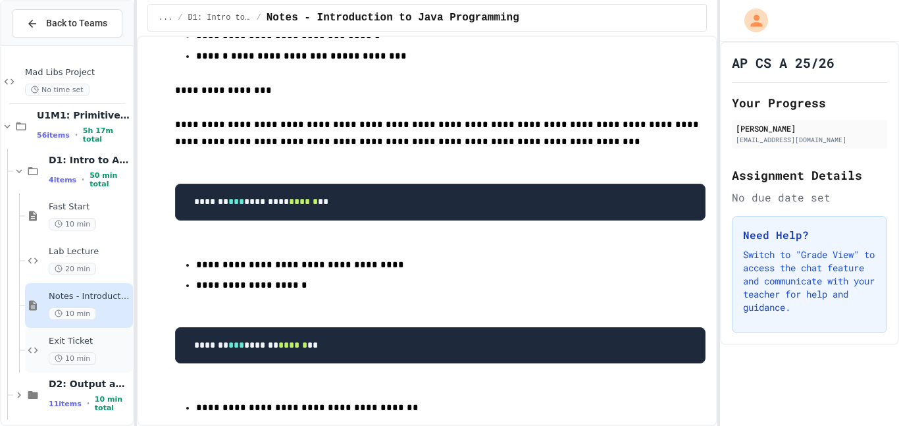
click at [122, 343] on span "Exit Ticket" at bounding box center [90, 341] width 82 height 11
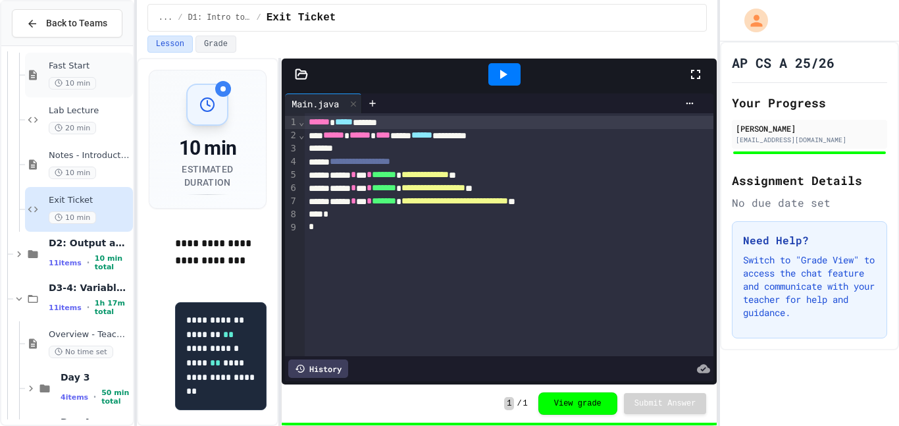
scroll to position [136, 0]
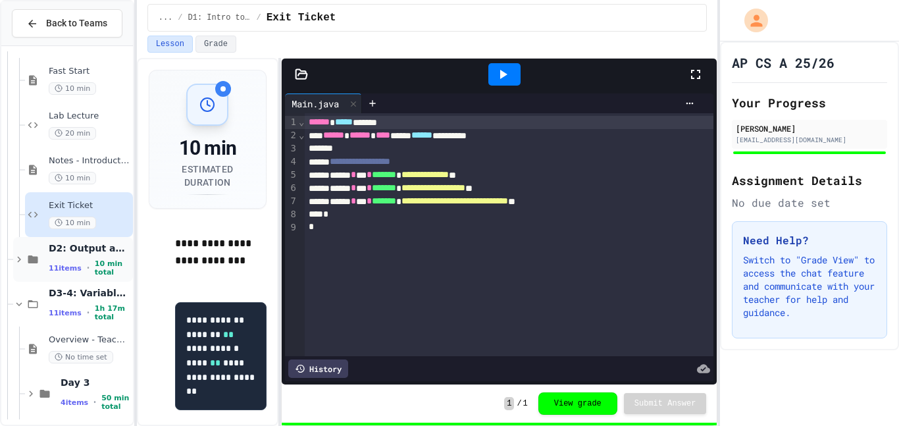
click at [86, 262] on div "11 items • 10 min total" at bounding box center [90, 267] width 82 height 17
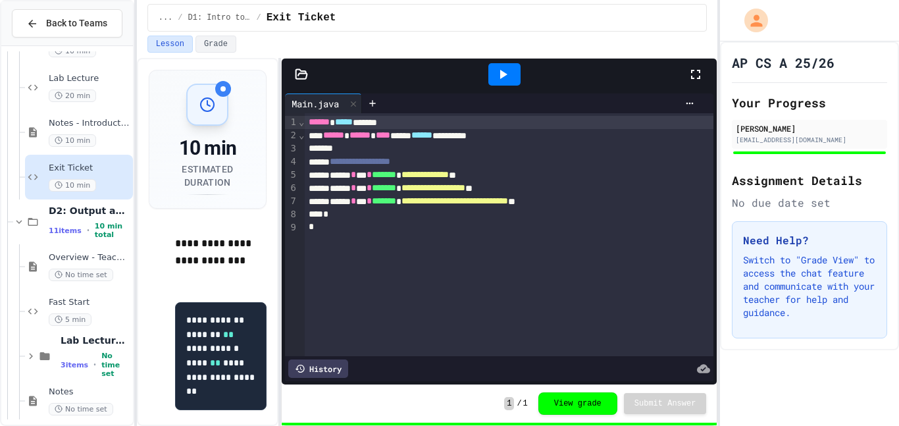
scroll to position [172, 0]
click at [102, 265] on div "Overview - Teacher Only No time set" at bounding box center [90, 267] width 82 height 29
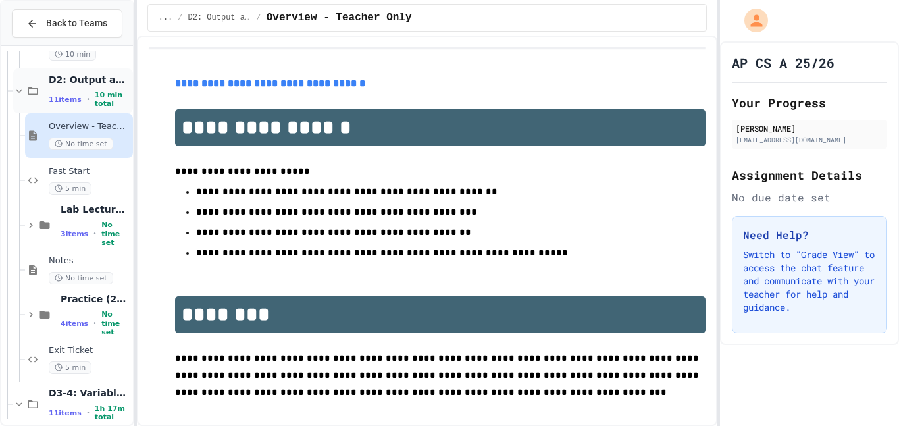
scroll to position [305, 0]
